Goal: Check status: Check status

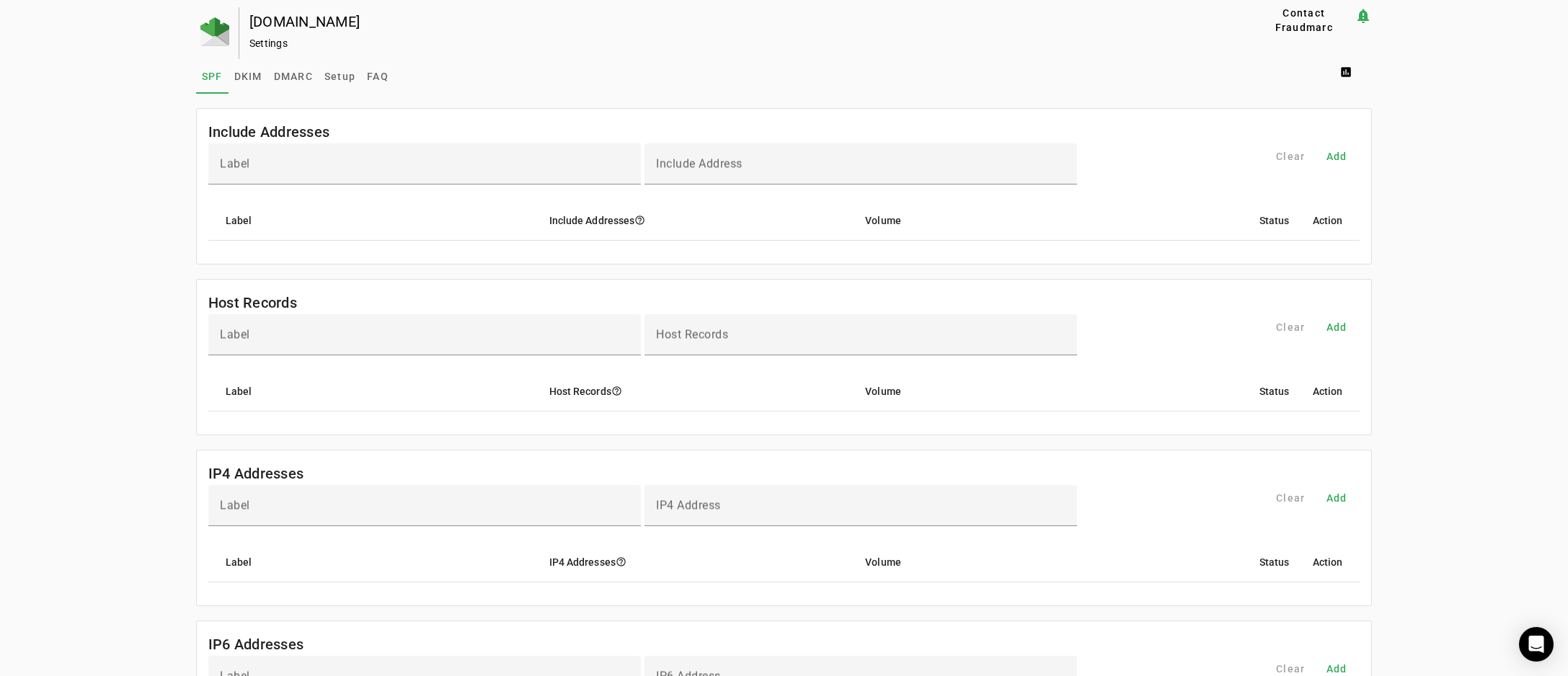
click at [61, 120] on div "em.ajc.com Settings Contact Fraudmarc notification_important Settings SPF DKIM …" at bounding box center [784, 588] width 1568 height 1164
click at [206, 23] on img at bounding box center [215, 32] width 29 height 29
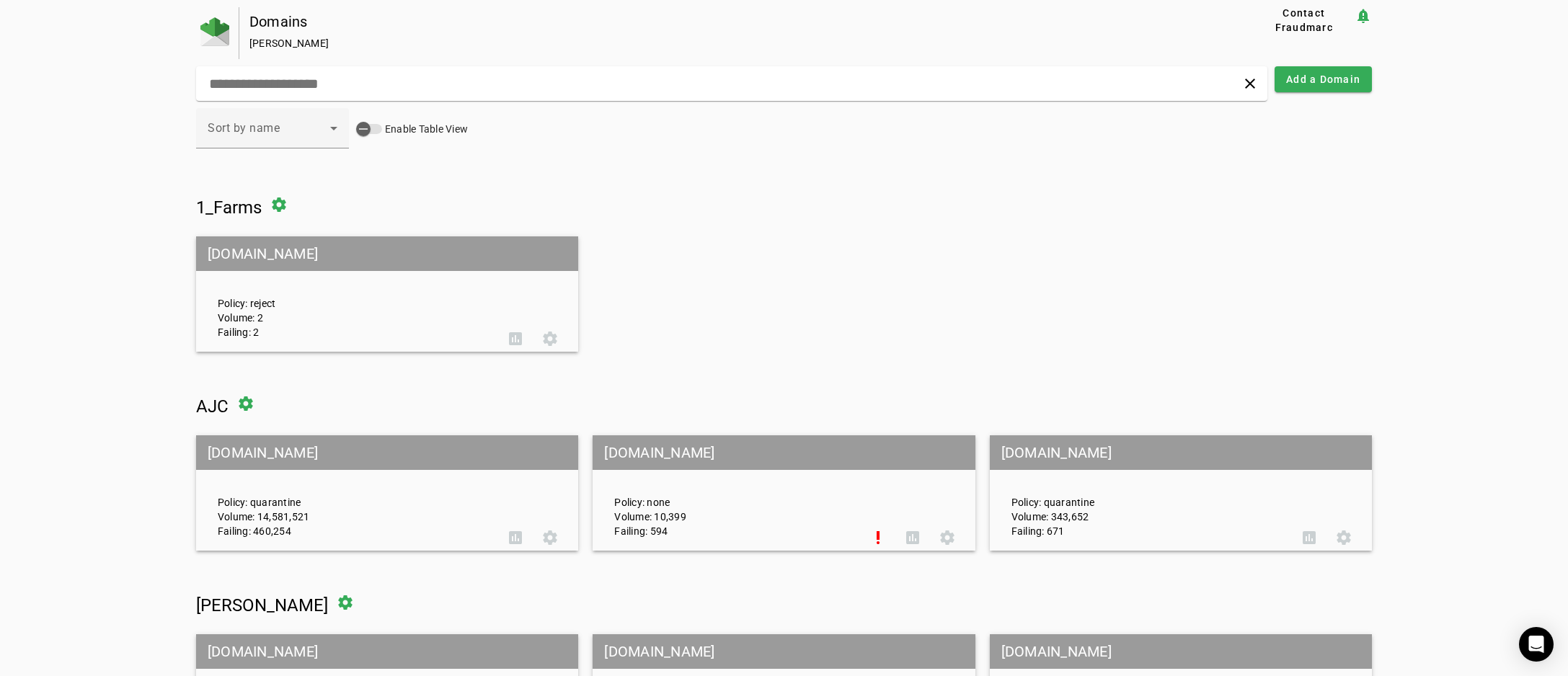
click at [1031, 455] on mat-grid-tile-header "[DOMAIN_NAME]" at bounding box center [1182, 452] width 382 height 34
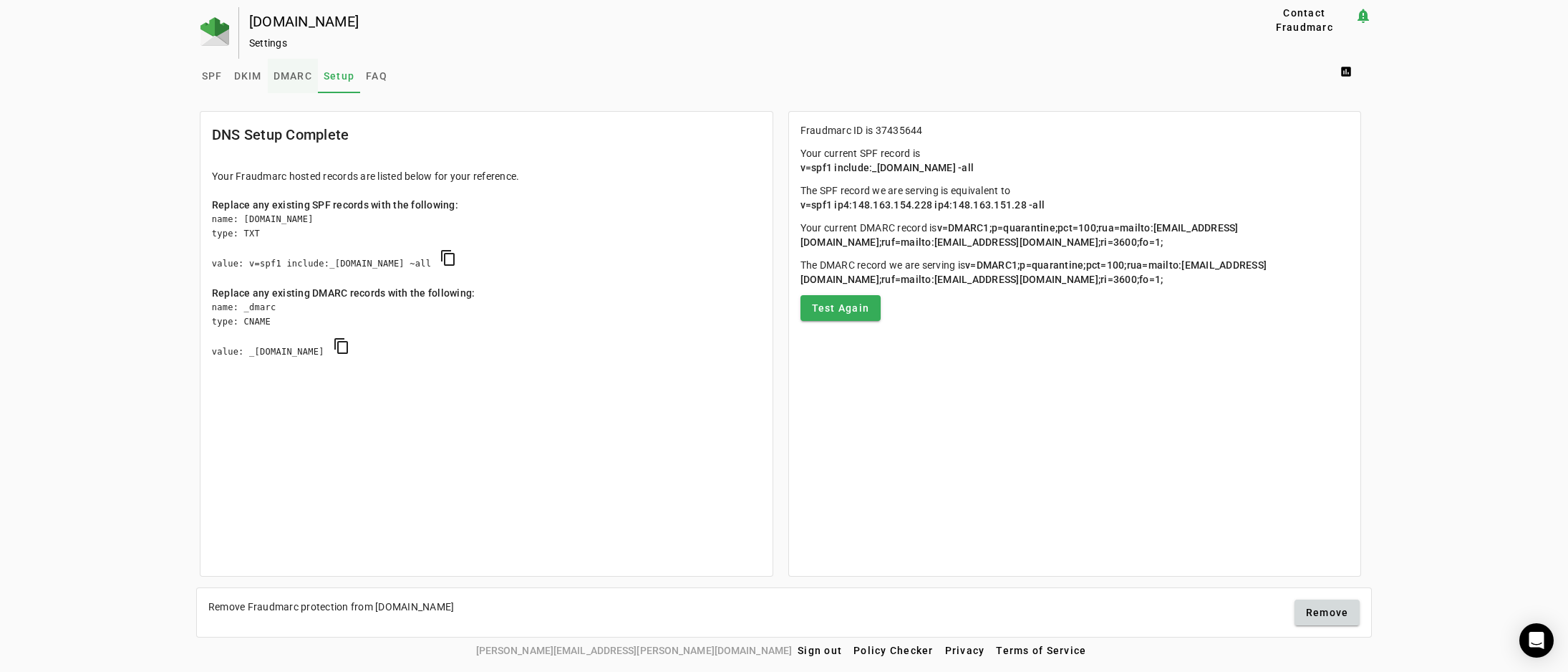
click at [290, 76] on span "DMARC" at bounding box center [293, 76] width 39 height 10
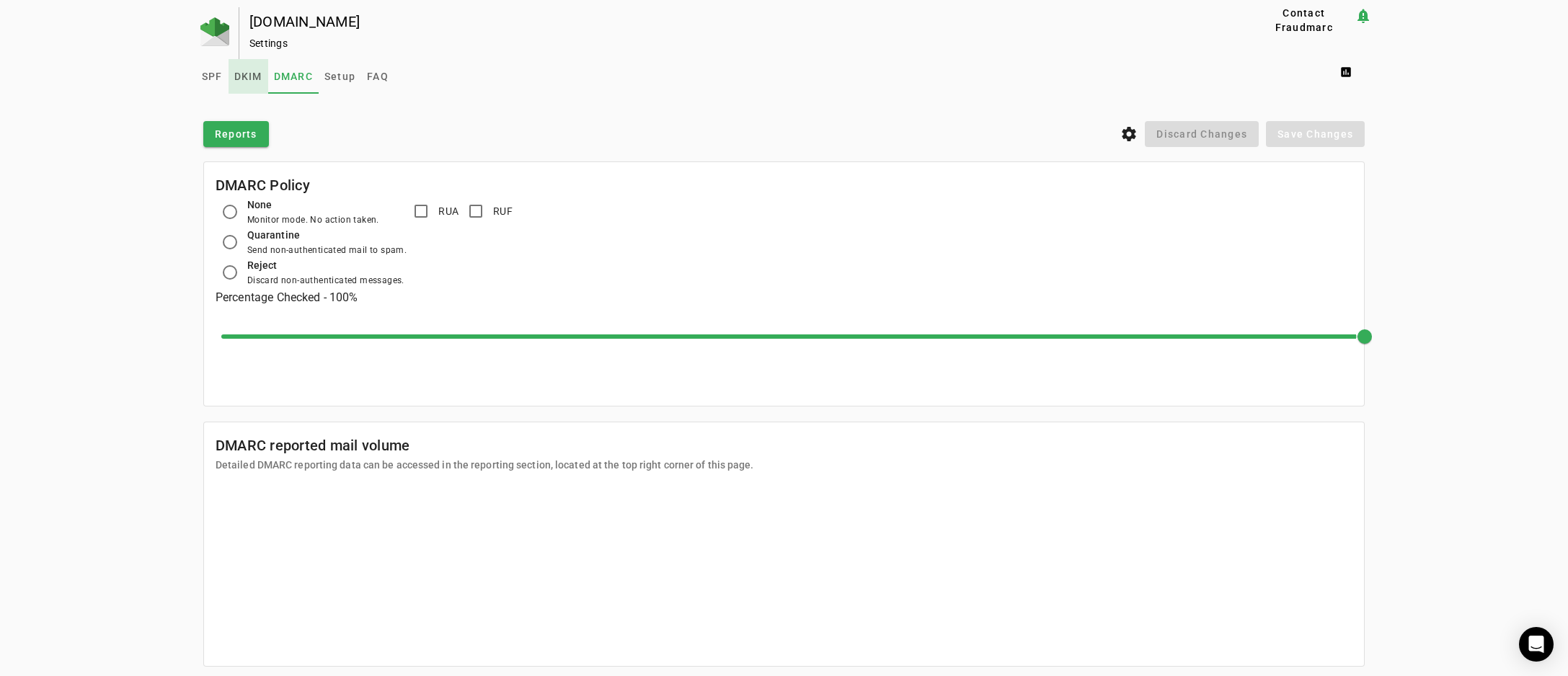
click at [246, 76] on span "DKIM" at bounding box center [248, 76] width 28 height 10
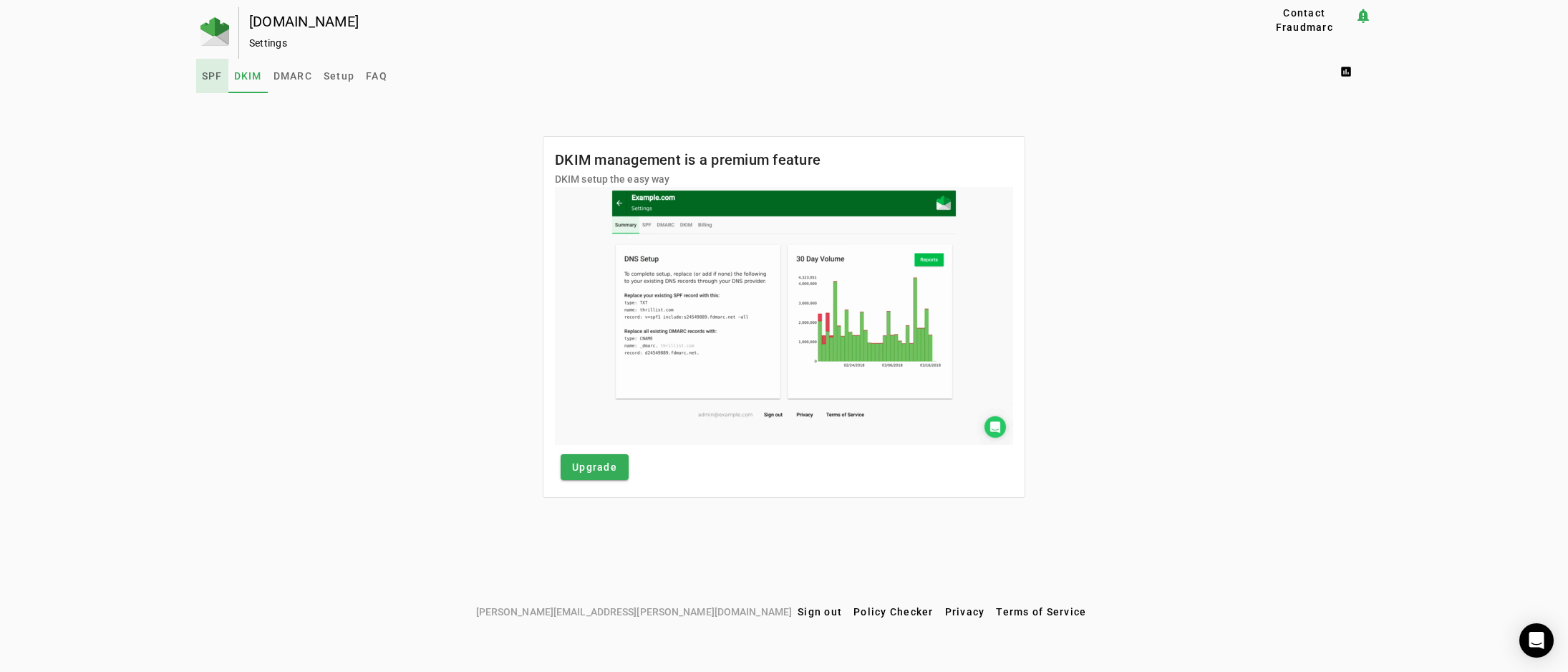
click at [211, 76] on span "SPF" at bounding box center [211, 76] width 20 height 10
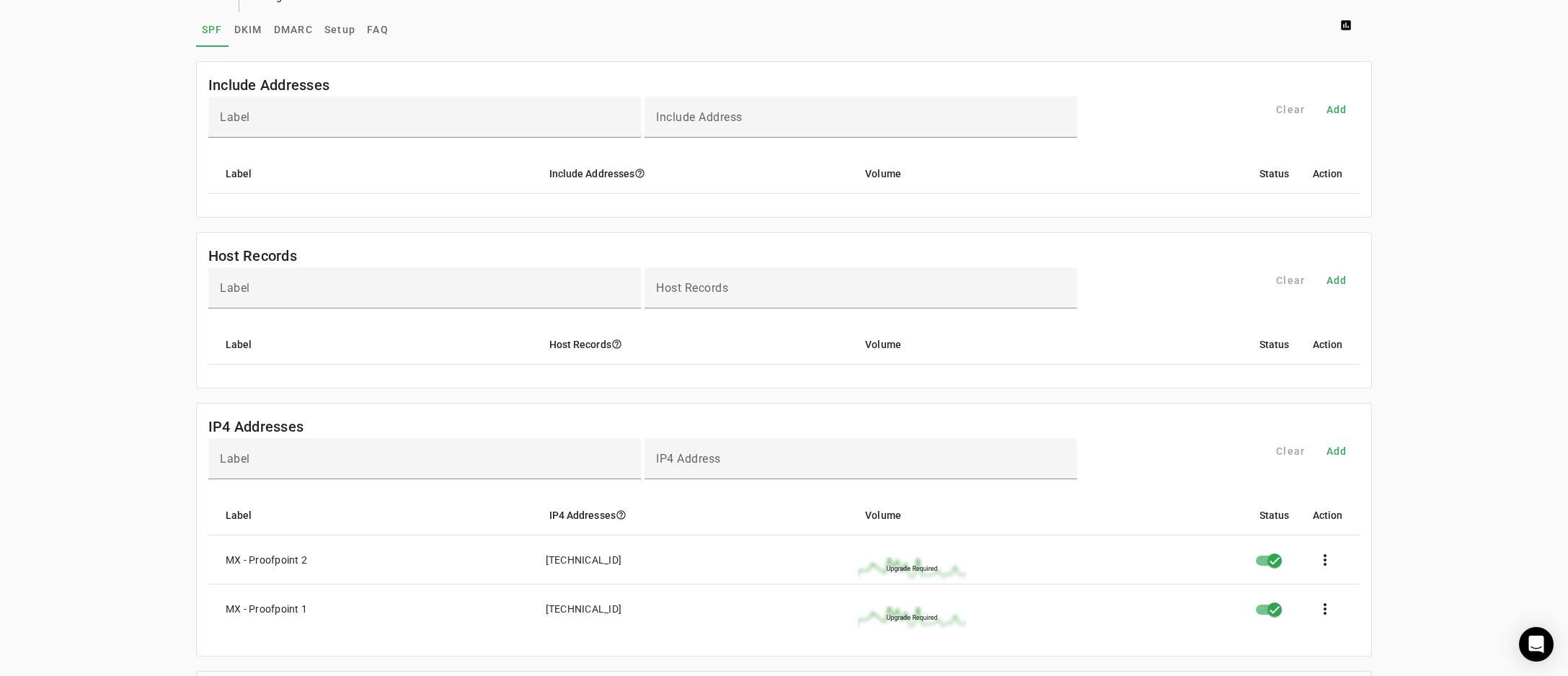
scroll to position [72, 0]
